Goal: Go to known website: Access a specific website the user already knows

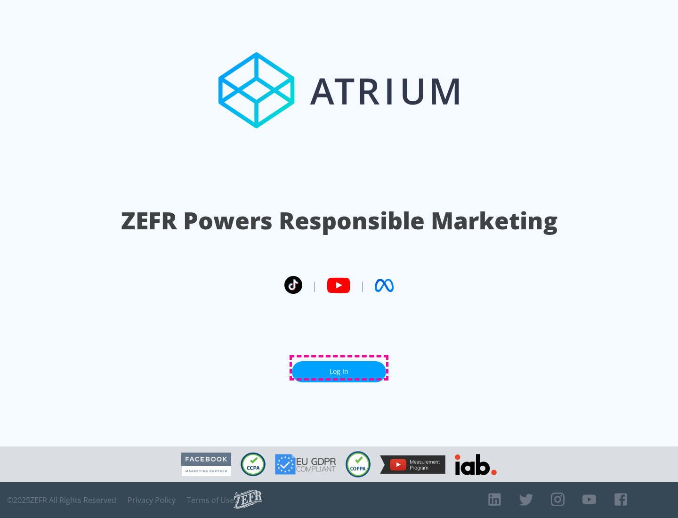
click at [339, 368] on link "Log In" at bounding box center [339, 371] width 94 height 21
